Goal: Task Accomplishment & Management: Use online tool/utility

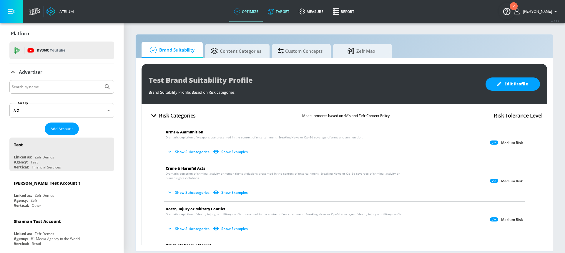
click at [289, 13] on link "Target" at bounding box center [278, 11] width 31 height 21
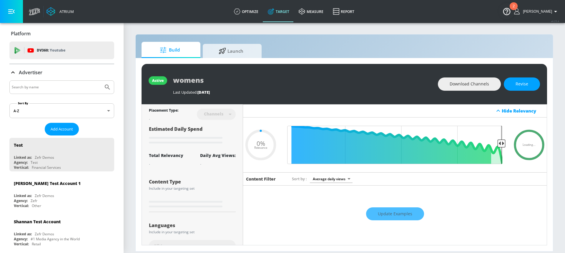
type input "0.05"
click at [79, 82] on div at bounding box center [61, 87] width 105 height 14
click at [82, 90] on input "Search by name" at bounding box center [56, 87] width 89 height 8
type input "universal"
click at [101, 81] on button "Submit Search" at bounding box center [107, 87] width 13 height 13
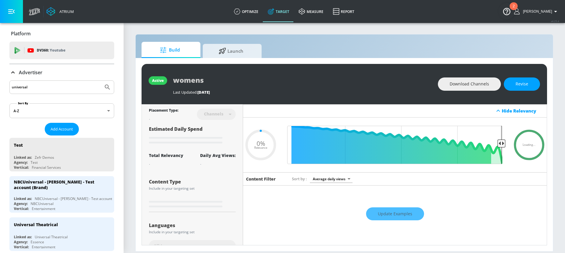
type input "0.6"
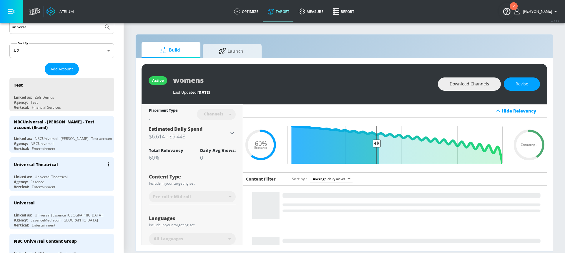
scroll to position [68, 0]
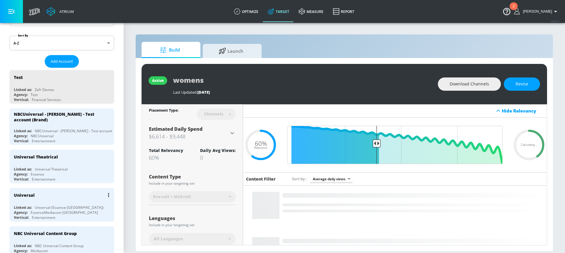
click at [52, 201] on div "Universal" at bounding box center [63, 195] width 99 height 14
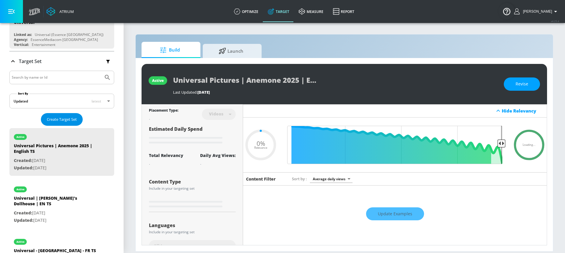
type input "0.05"
click at [57, 119] on span "Create Target Set" at bounding box center [62, 119] width 30 height 7
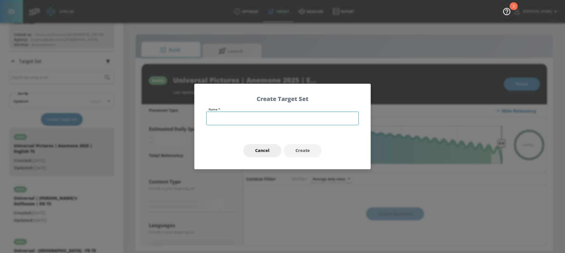
click at [210, 112] on input "text" at bounding box center [282, 119] width 152 height 14
type input "Universal Pictures | Black Book"
type input "0.22"
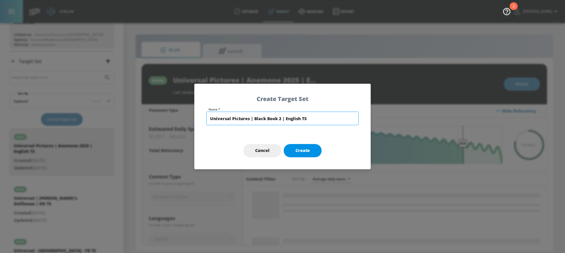
type input "Universal Pictures | Black Book 2 | English TS"
click at [295, 153] on span "Create" at bounding box center [302, 150] width 14 height 7
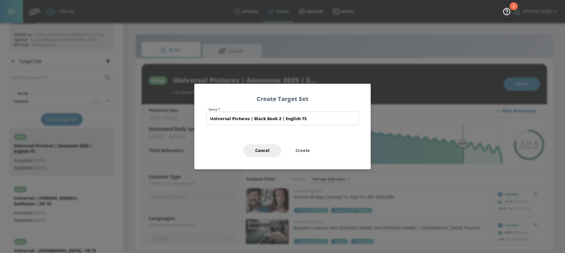
type input "Universal Pictures | Black Book 2 | English TS"
type input "channels"
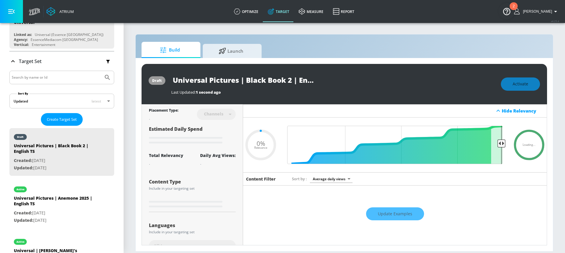
type input "0.6"
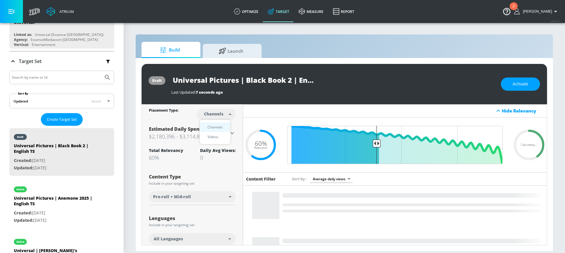
click at [219, 114] on body "Atrium optimize Target measure Report optimize Target measure Report v 4.25.4 […" at bounding box center [282, 126] width 565 height 253
click at [216, 139] on div "Videos" at bounding box center [213, 137] width 17 height 6
type input "videos"
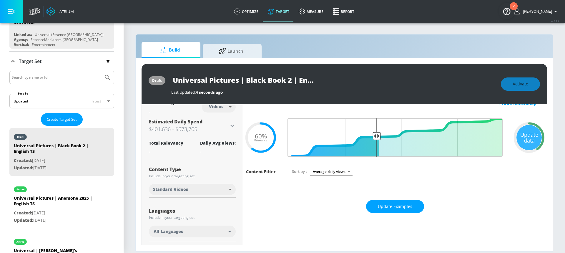
scroll to position [8, 0]
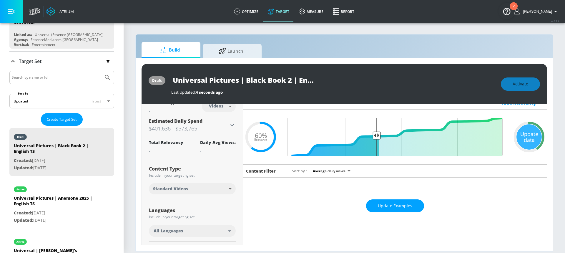
click at [192, 188] on body "Atrium optimize Target measure Report optimize Target measure Report v 4.25.4 […" at bounding box center [282, 126] width 565 height 253
click at [192, 188] on div at bounding box center [282, 126] width 565 height 253
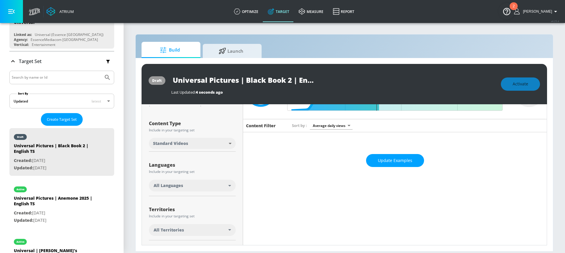
scroll to position [54, 0]
click at [187, 189] on div "All Languages" at bounding box center [192, 185] width 87 height 12
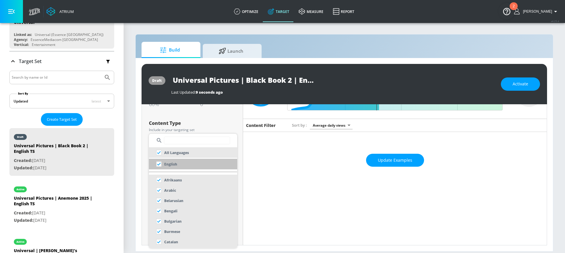
click at [178, 167] on li "English" at bounding box center [193, 164] width 88 height 11
checkbox input "false"
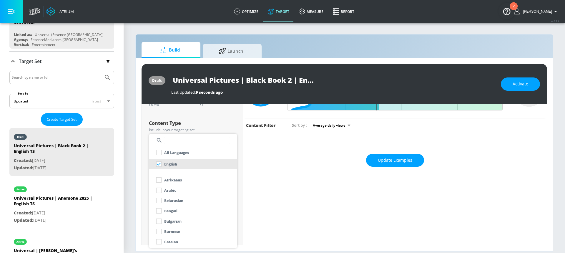
click at [155, 121] on div at bounding box center [282, 126] width 565 height 253
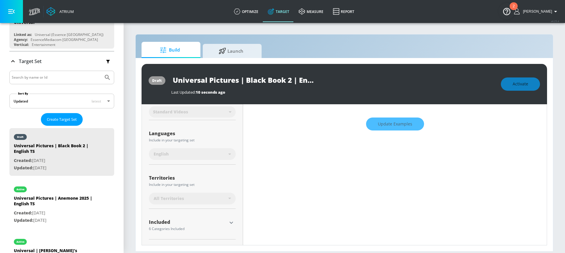
scroll to position [119, 0]
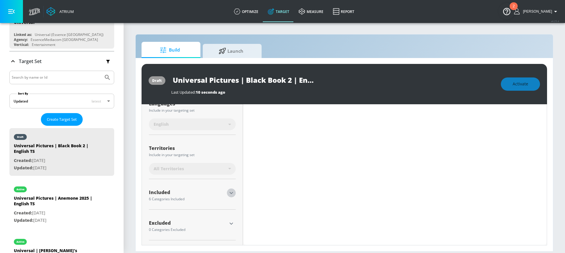
click at [230, 195] on icon "button" at bounding box center [231, 192] width 7 height 7
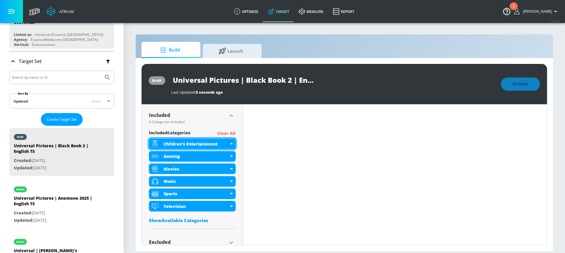
scroll to position [187, 0]
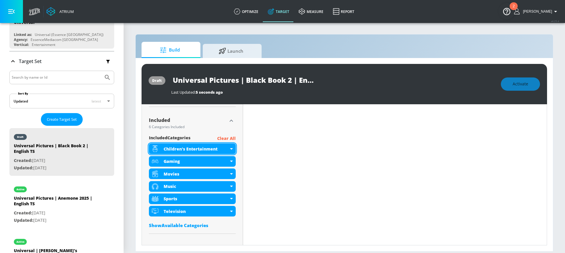
click at [232, 147] on div "Children's Entertainment" at bounding box center [192, 148] width 87 height 11
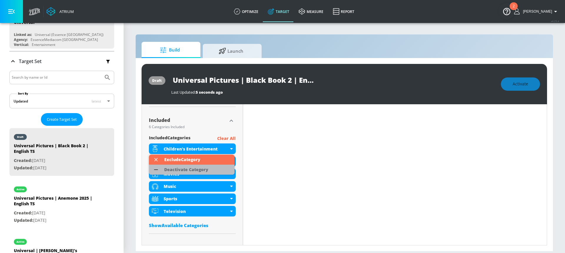
click at [217, 170] on li "Deactivate Category" at bounding box center [192, 170] width 86 height 10
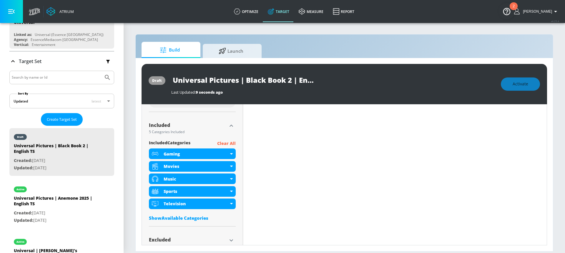
scroll to position [192, 0]
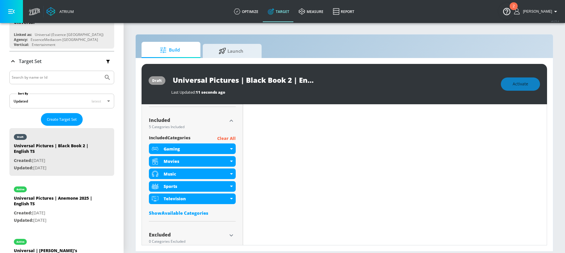
click at [228, 138] on p "Clear All" at bounding box center [226, 138] width 19 height 7
click at [220, 138] on p "Clear All" at bounding box center [226, 138] width 19 height 7
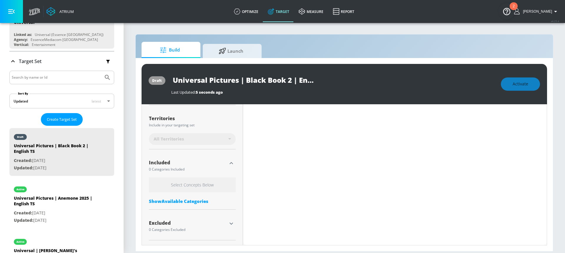
scroll to position [149, 0]
click at [160, 230] on div "0 Categories Excluded" at bounding box center [188, 230] width 78 height 4
click at [228, 224] on icon "button" at bounding box center [231, 223] width 7 height 7
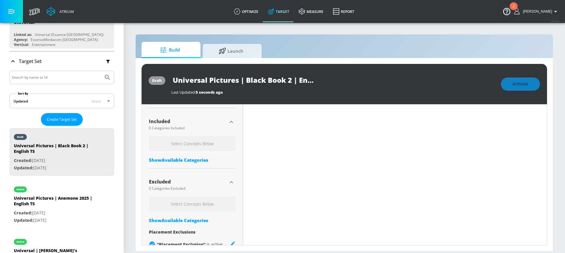
scroll to position [204, 0]
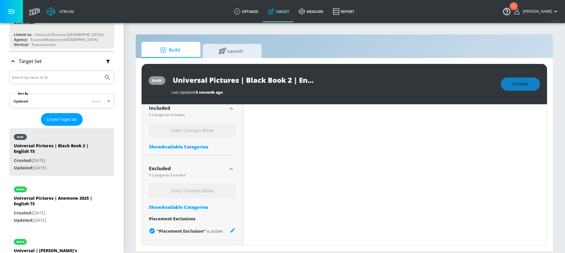
click at [188, 207] on div "Show Available Categories" at bounding box center [192, 207] width 87 height 6
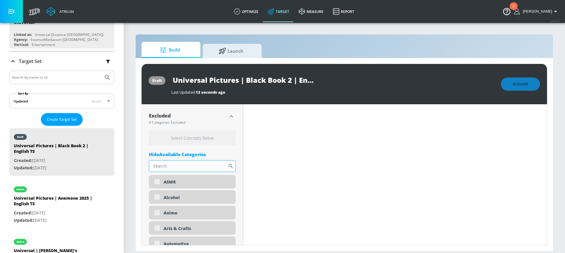
scroll to position [260, 0]
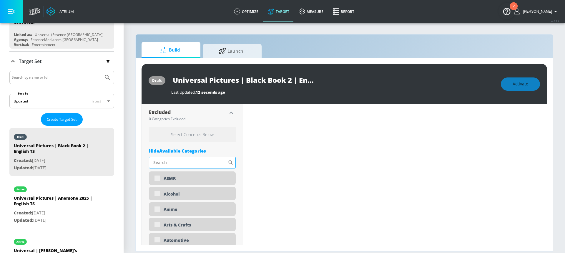
click at [174, 162] on input "Sort By" at bounding box center [188, 163] width 79 height 12
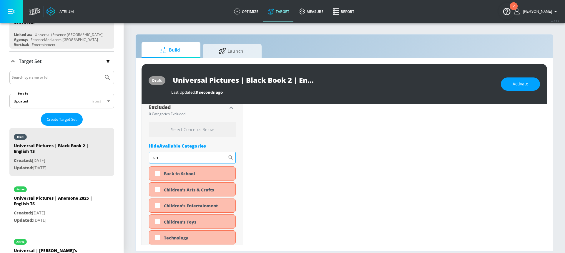
scroll to position [255, 0]
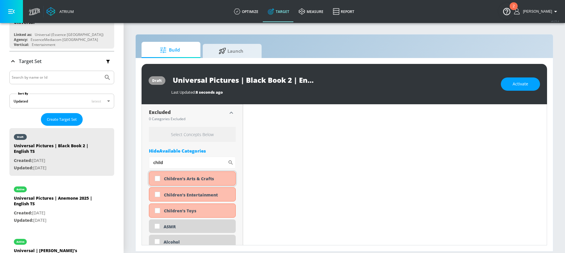
type input "child"
click at [159, 180] on input "checkbox" at bounding box center [157, 178] width 11 height 11
checkbox input "true"
click at [156, 198] on input "checkbox" at bounding box center [157, 194] width 11 height 11
checkbox input "true"
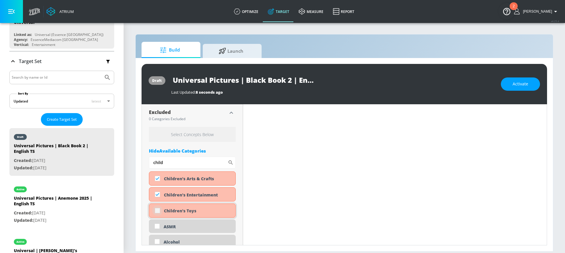
click at [157, 209] on input "checkbox" at bounding box center [157, 210] width 11 height 11
checkbox input "true"
drag, startPoint x: 163, startPoint y: 163, endPoint x: 152, endPoint y: 163, distance: 11.5
click at [152, 163] on input "child" at bounding box center [188, 163] width 79 height 12
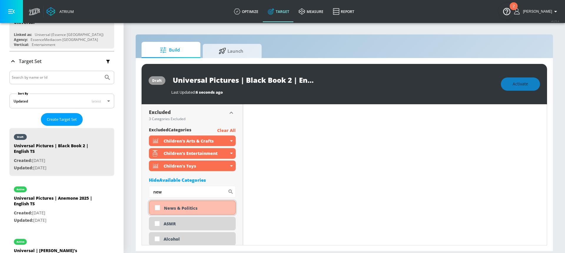
type input "new"
click at [158, 208] on input "checkbox" at bounding box center [157, 207] width 11 height 11
checkbox input "true"
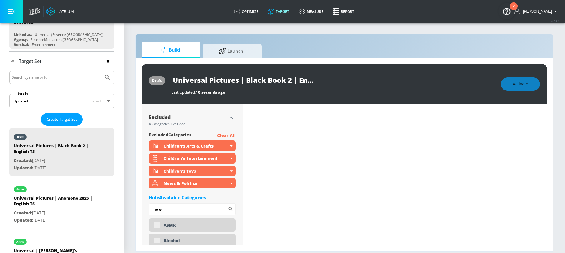
scroll to position [260, 0]
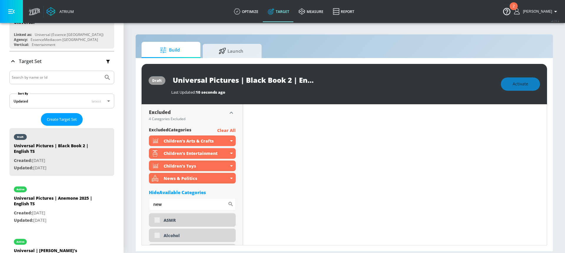
drag, startPoint x: 163, startPoint y: 195, endPoint x: 150, endPoint y: 192, distance: 13.3
type input "infa"
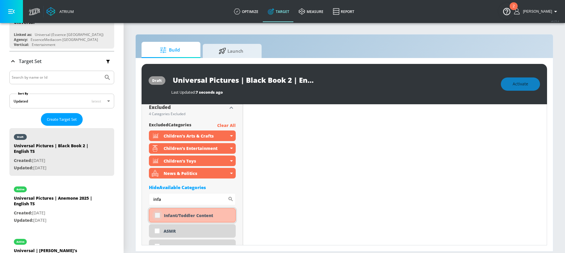
scroll to position [255, 0]
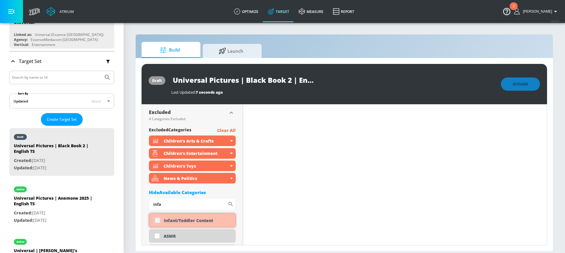
click at [157, 219] on input "checkbox" at bounding box center [157, 220] width 11 height 11
checkbox input "true"
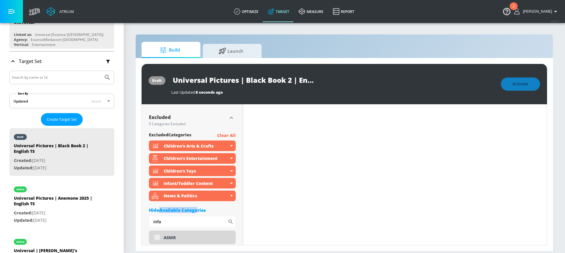
scroll to position [260, 0]
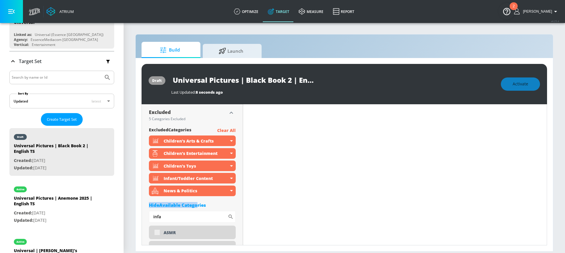
drag, startPoint x: 168, startPoint y: 205, endPoint x: 148, endPoint y: 205, distance: 20.6
click at [170, 215] on input "infa" at bounding box center [188, 217] width 79 height 12
type input "i"
click at [175, 207] on div "Hide Available Categories" at bounding box center [192, 205] width 87 height 6
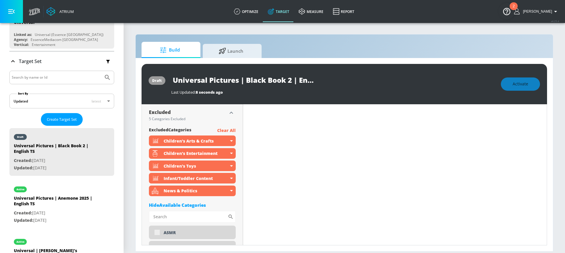
scroll to position [258, 0]
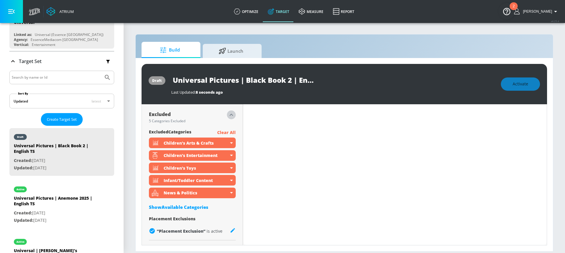
click at [228, 114] on icon "button" at bounding box center [231, 114] width 7 height 7
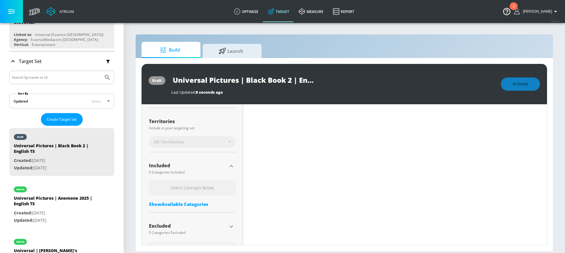
scroll to position [144, 0]
click at [194, 205] on div "Show Available Categories" at bounding box center [192, 206] width 87 height 6
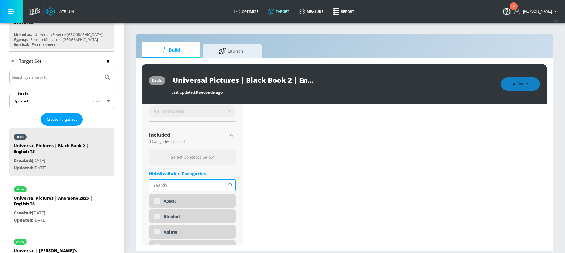
scroll to position [184, 0]
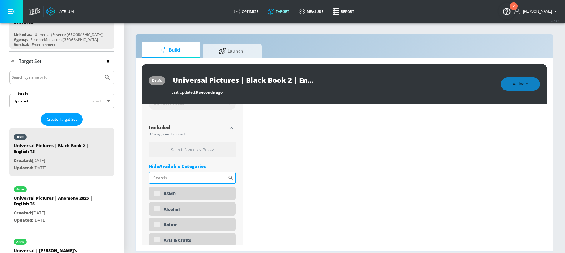
click at [181, 179] on input "Sort By" at bounding box center [188, 178] width 79 height 12
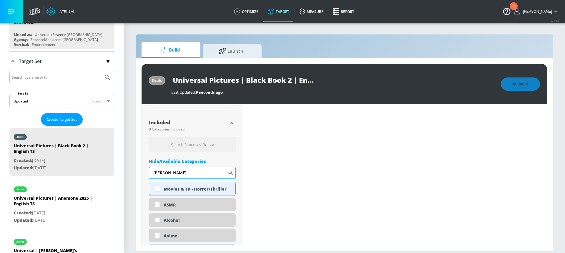
scroll to position [179, 0]
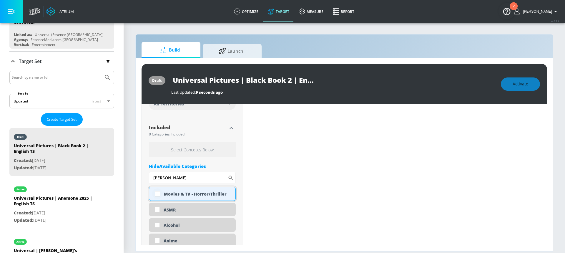
type input "[PERSON_NAME]"
click at [158, 195] on input "checkbox" at bounding box center [157, 193] width 11 height 11
checkbox input "true"
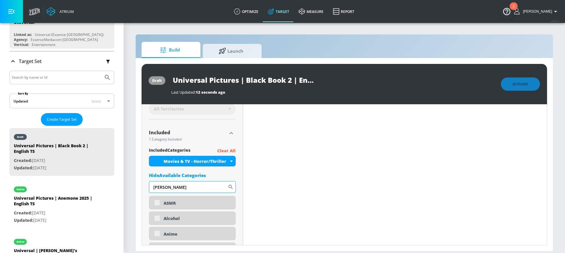
scroll to position [184, 0]
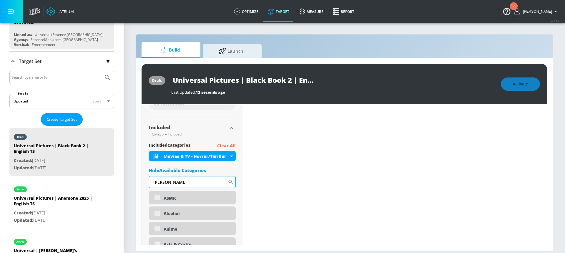
drag, startPoint x: 162, startPoint y: 178, endPoint x: 159, endPoint y: 182, distance: 4.4
click at [159, 182] on input "[PERSON_NAME]" at bounding box center [188, 182] width 79 height 12
click at [172, 181] on input "[PERSON_NAME]" at bounding box center [188, 182] width 79 height 12
drag, startPoint x: 168, startPoint y: 182, endPoint x: 152, endPoint y: 182, distance: 15.9
click at [152, 182] on input "[PERSON_NAME]" at bounding box center [188, 182] width 79 height 12
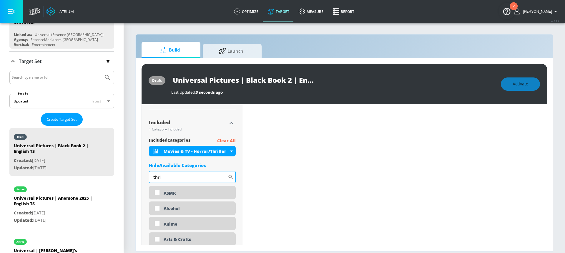
scroll to position [179, 0]
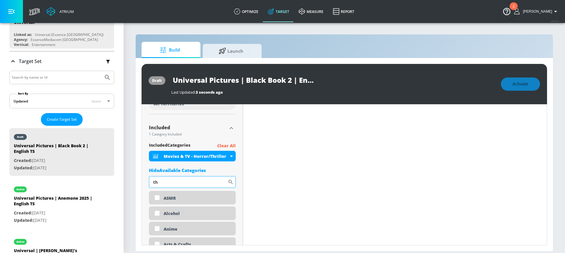
type input "t"
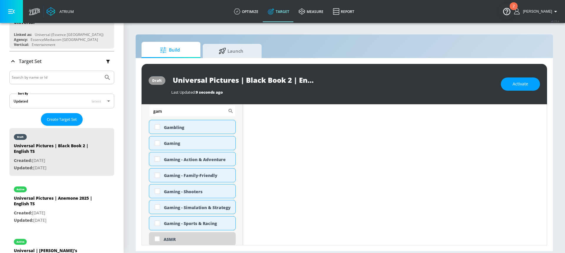
scroll to position [251, 0]
type input "gam"
click at [158, 158] on input "checkbox" at bounding box center [157, 157] width 11 height 11
checkbox input "true"
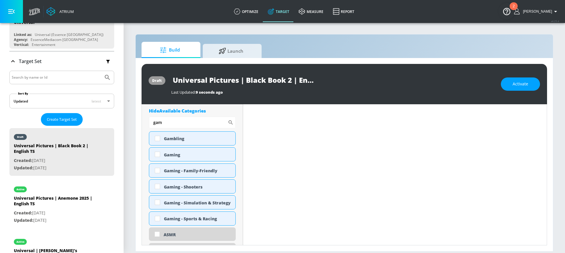
drag, startPoint x: 183, startPoint y: 125, endPoint x: 148, endPoint y: 126, distance: 35.0
type input "g"
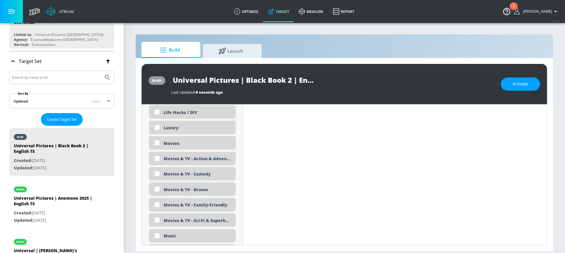
scroll to position [1050, 0]
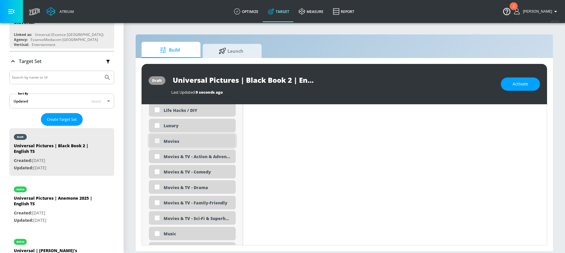
click at [161, 141] on input "checkbox" at bounding box center [157, 140] width 11 height 11
checkbox input "true"
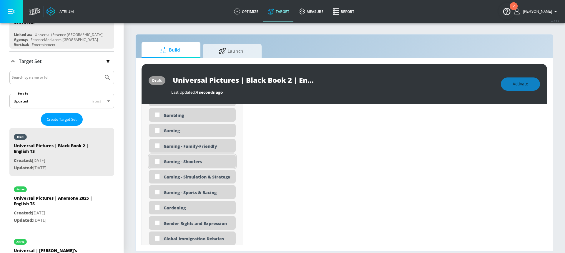
scroll to position [764, 0]
click at [158, 129] on input "checkbox" at bounding box center [157, 131] width 11 height 11
checkbox input "true"
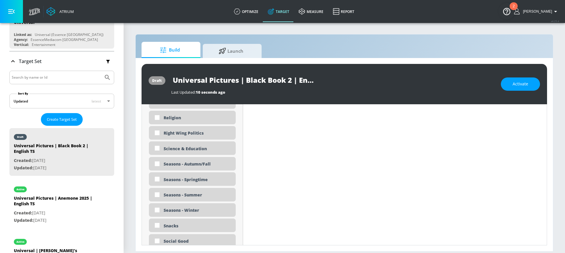
scroll to position [1363, 0]
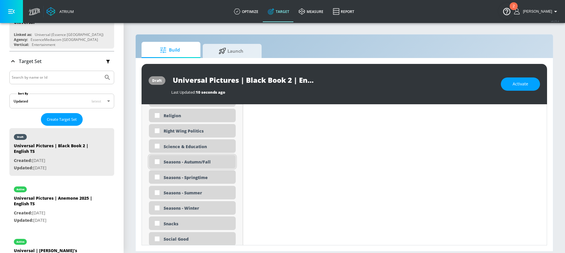
click at [159, 162] on input "checkbox" at bounding box center [157, 161] width 11 height 11
checkbox input "true"
